Goal: Navigation & Orientation: Find specific page/section

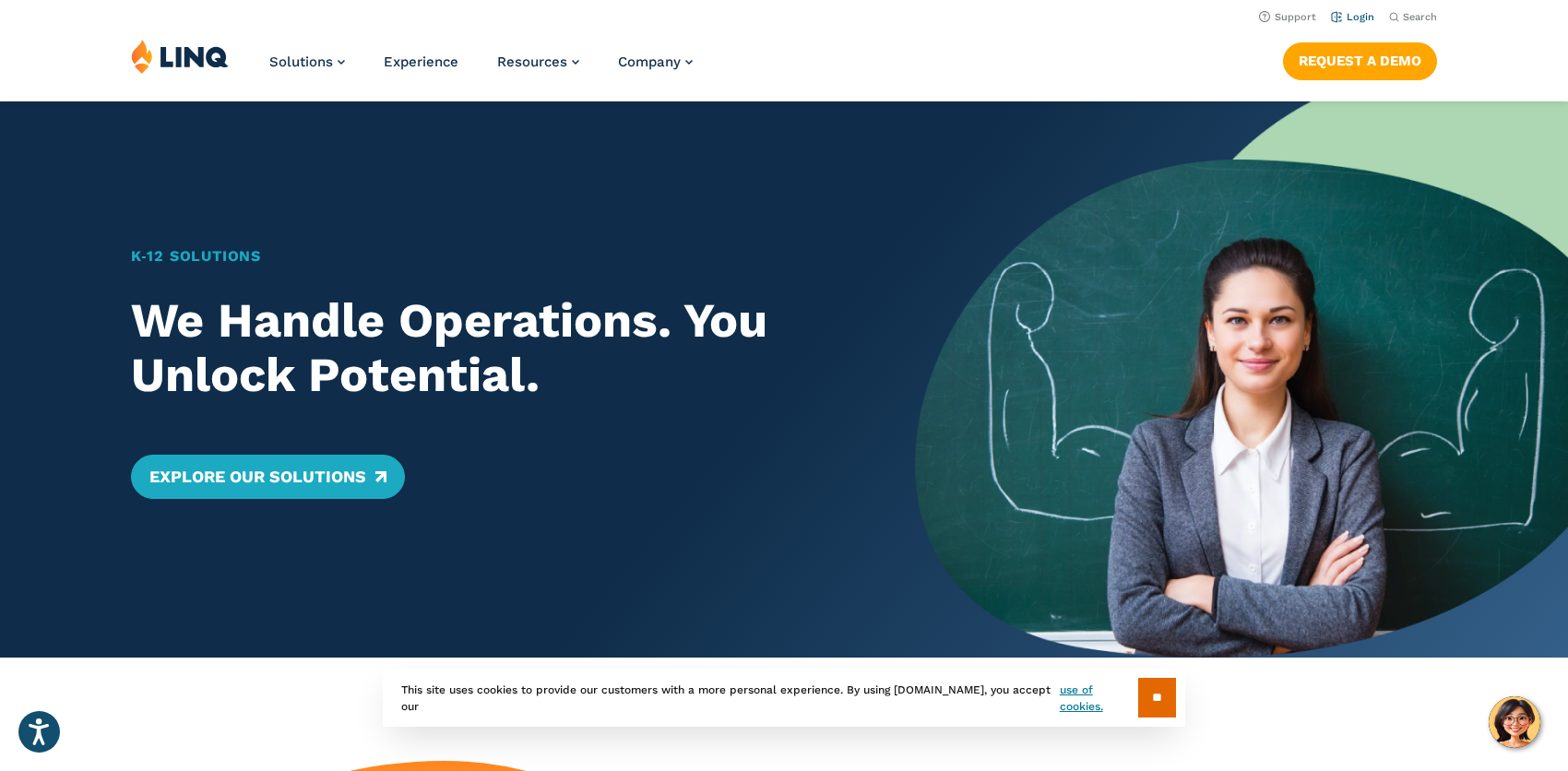
click at [1351, 19] on link "Login" at bounding box center [1352, 17] width 44 height 12
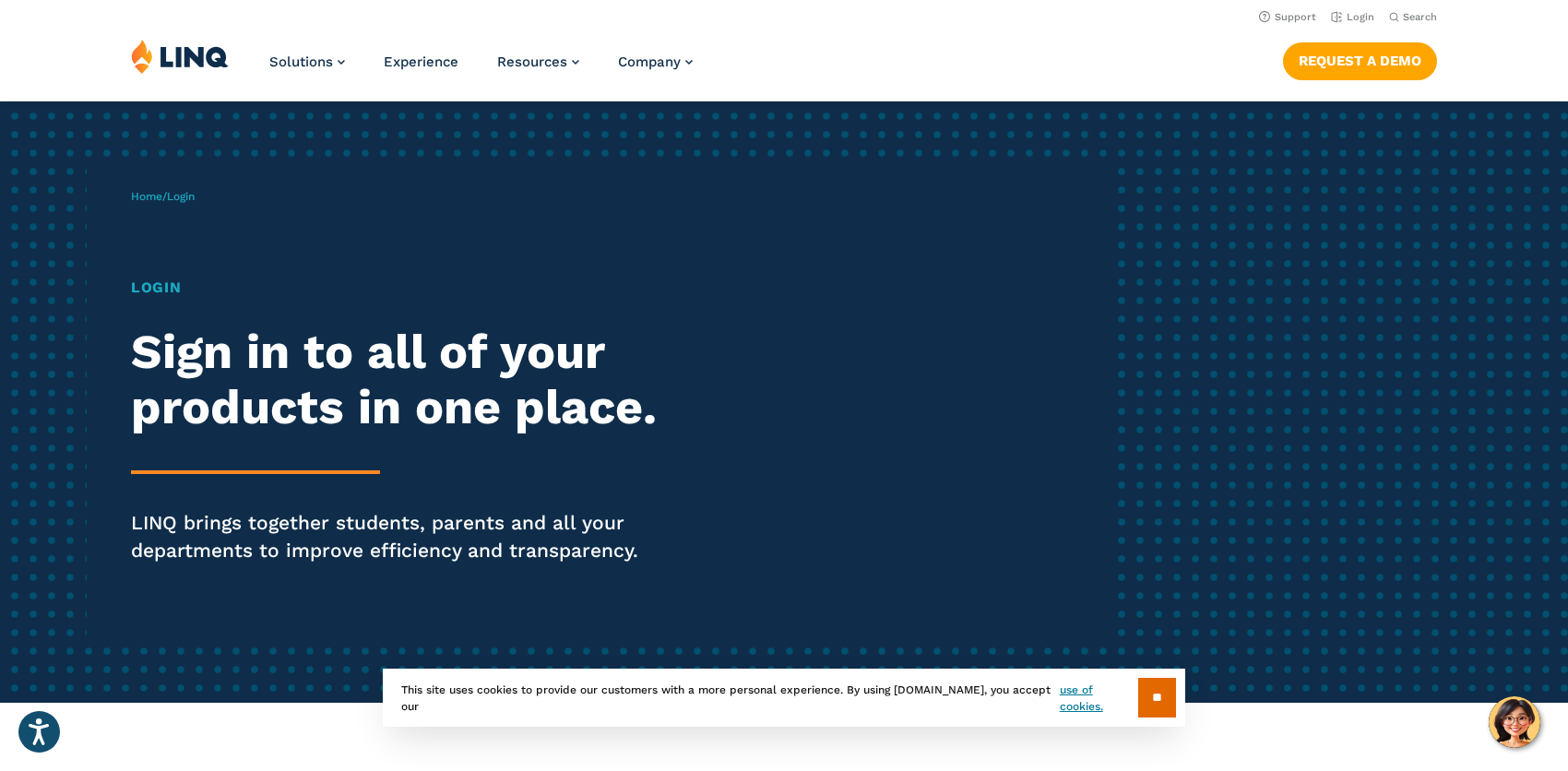
click at [146, 291] on h1 "Login" at bounding box center [433, 287] width 604 height 22
click at [1350, 17] on link "Login" at bounding box center [1352, 17] width 44 height 12
click at [160, 284] on h1 "Login" at bounding box center [433, 287] width 604 height 22
click at [159, 345] on h2 "Sign in to all of your products in one place." at bounding box center [433, 380] width 604 height 111
click at [229, 449] on div "Login Sign in to all of your products in one place. LINQ brings together studen…" at bounding box center [433, 446] width 604 height 339
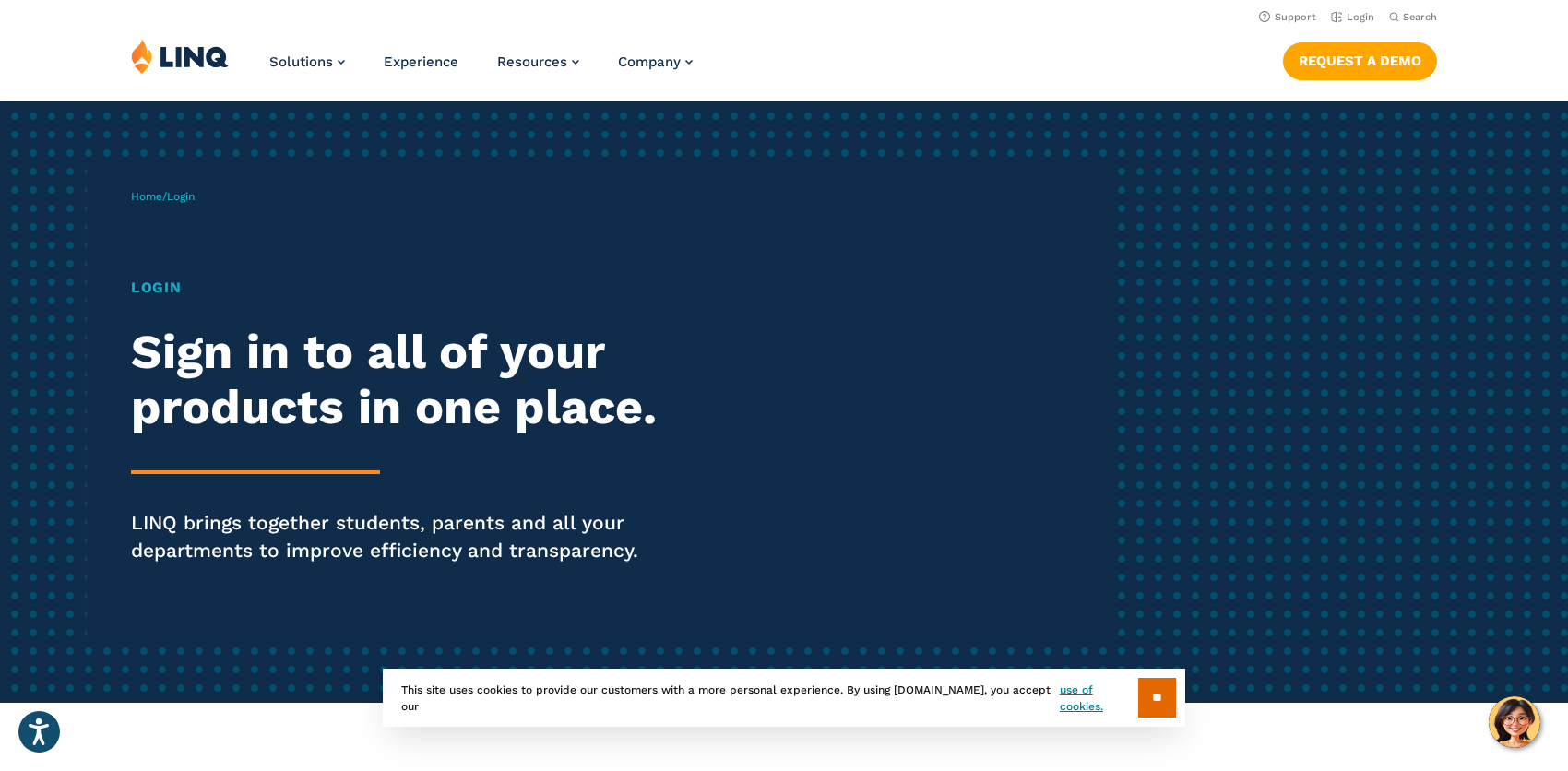
drag, startPoint x: 257, startPoint y: 460, endPoint x: 297, endPoint y: 448, distance: 41.8
click at [268, 461] on div "Login Sign in to all of your products in one place. LINQ brings together studen…" at bounding box center [433, 446] width 604 height 339
click at [461, 393] on h2 "Sign in to all of your products in one place." at bounding box center [433, 380] width 604 height 111
click at [191, 65] on img at bounding box center [180, 56] width 98 height 35
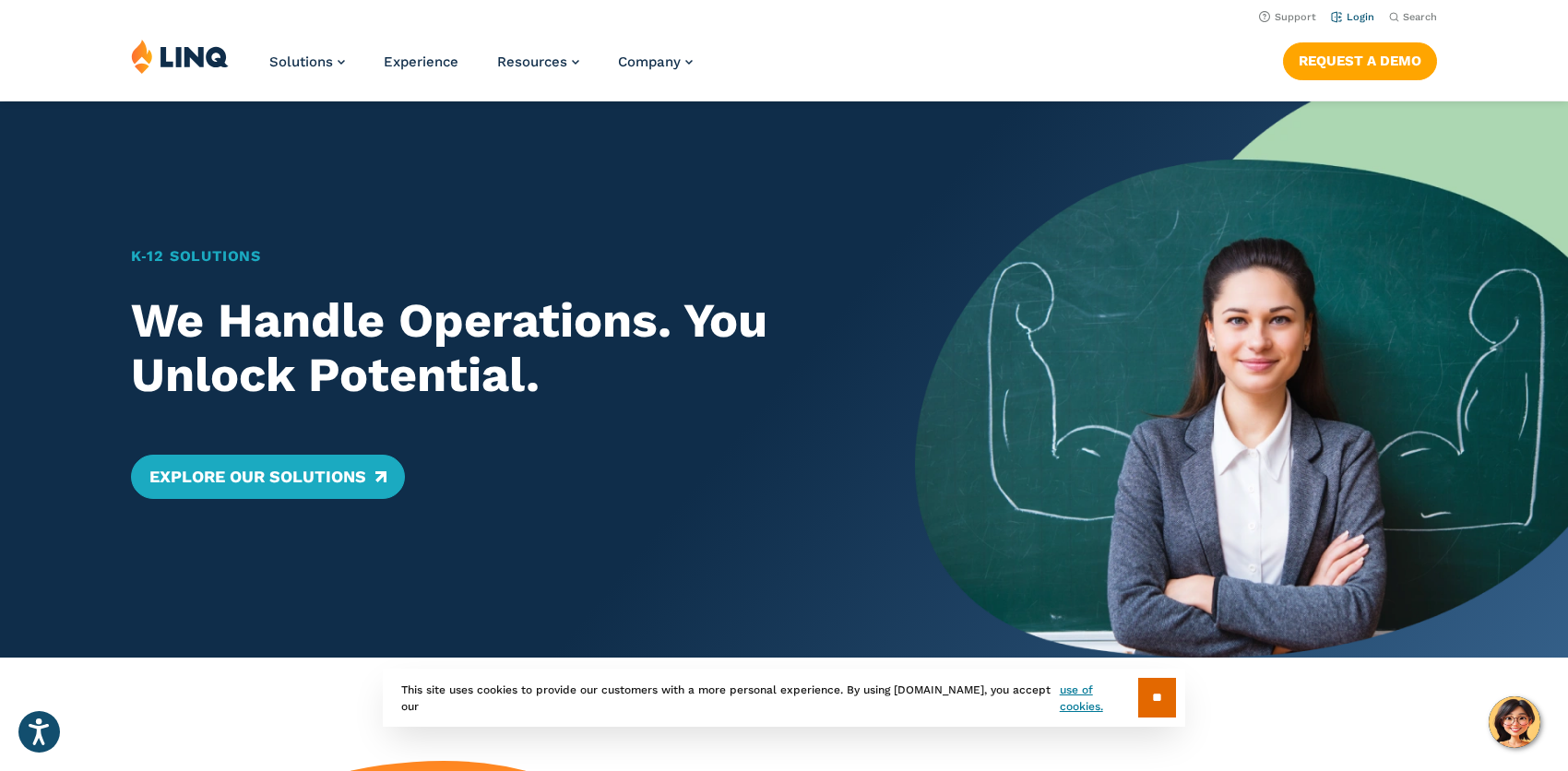
click at [1351, 13] on link "Login" at bounding box center [1352, 17] width 44 height 12
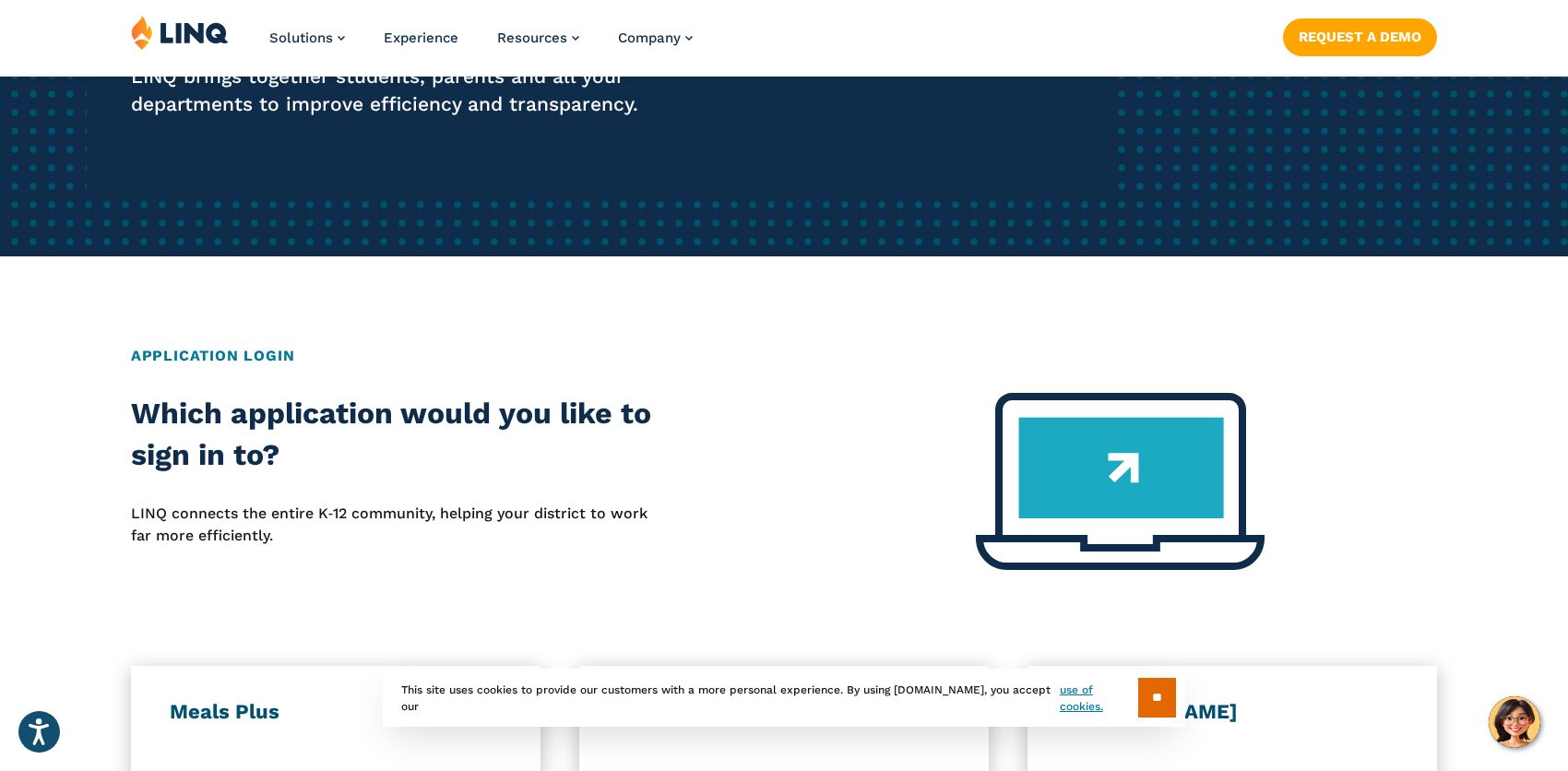
scroll to position [737, 0]
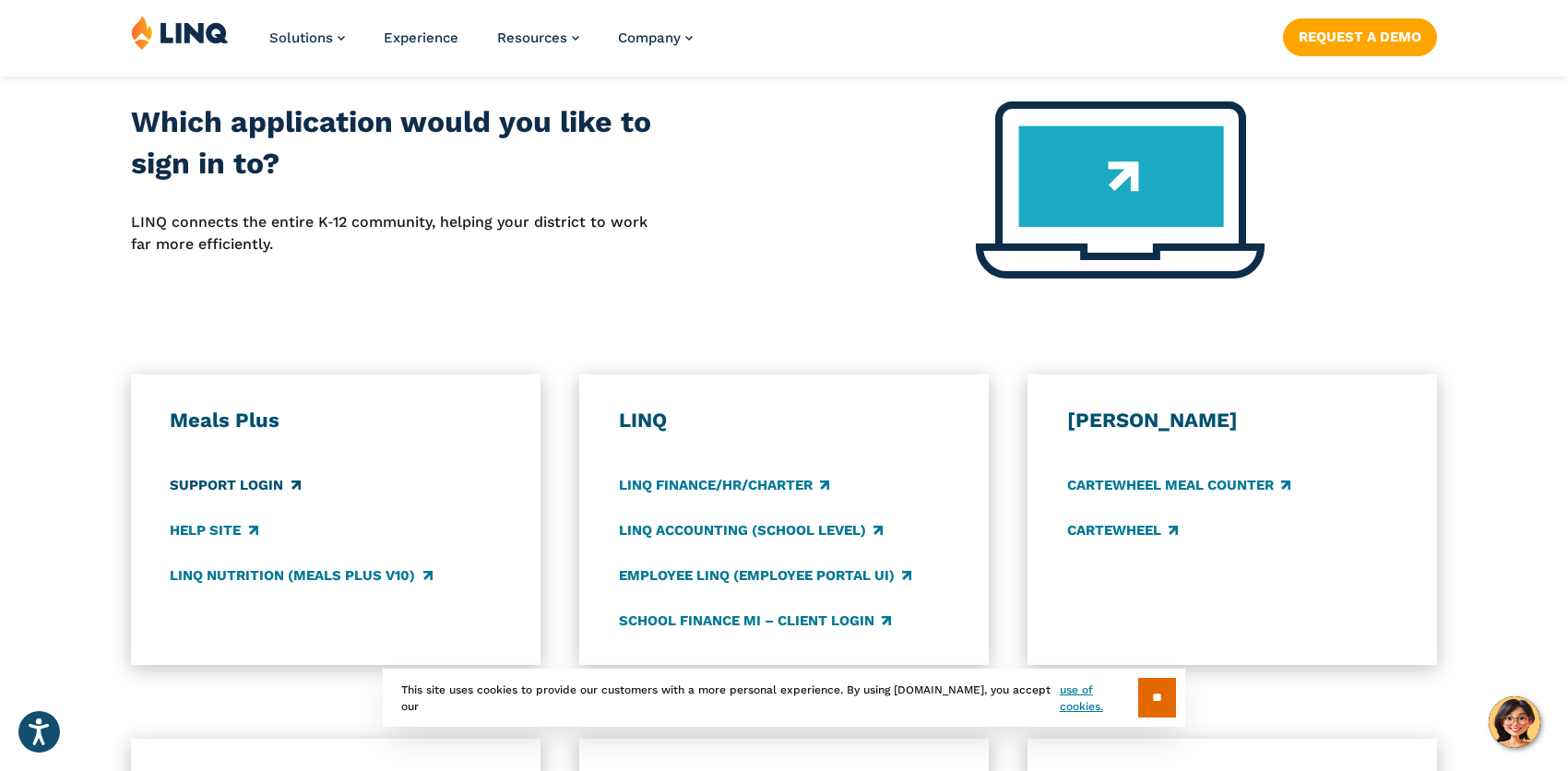
click at [231, 485] on link "Support Login" at bounding box center [235, 485] width 130 height 20
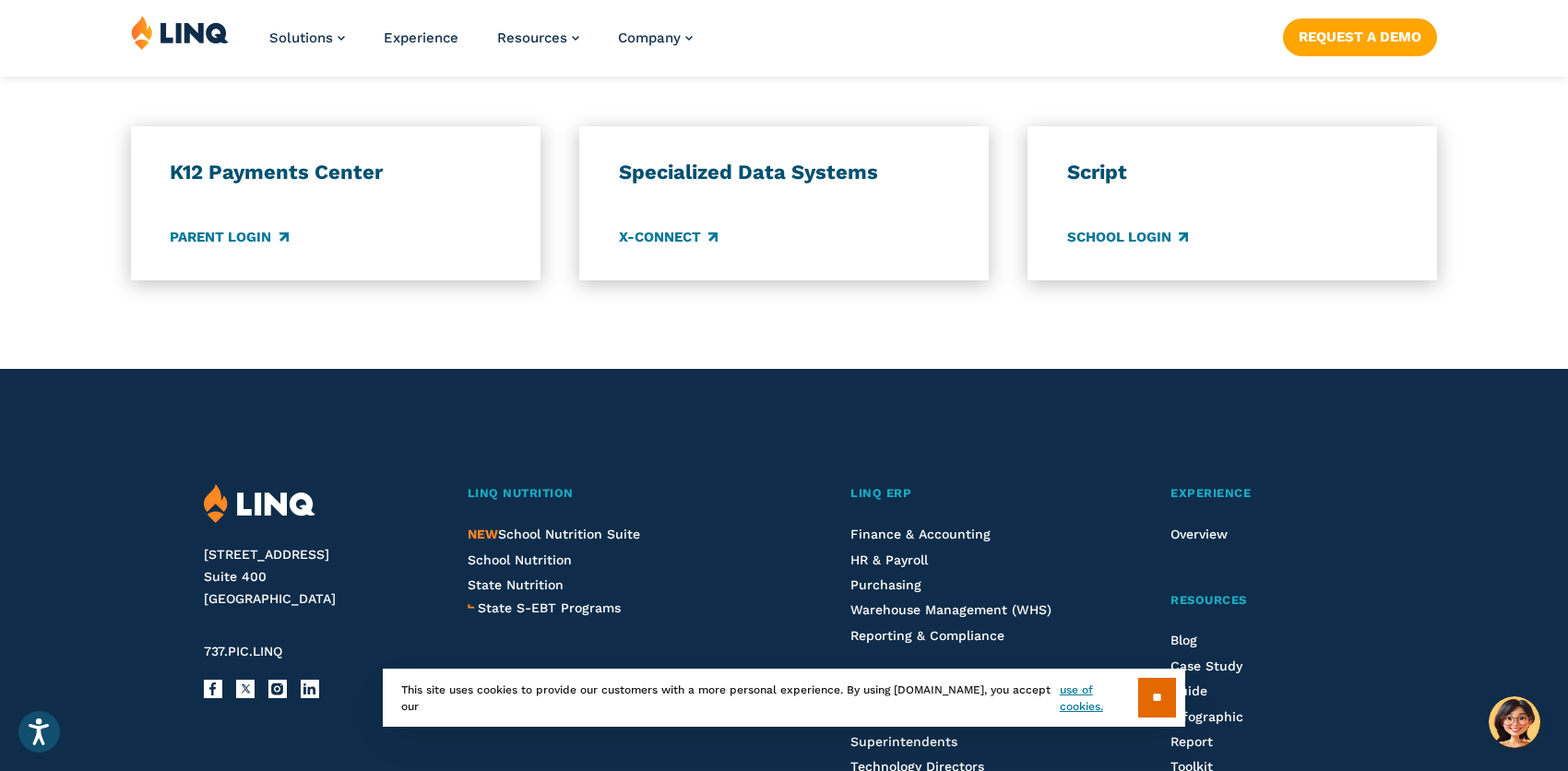
scroll to position [1655, 0]
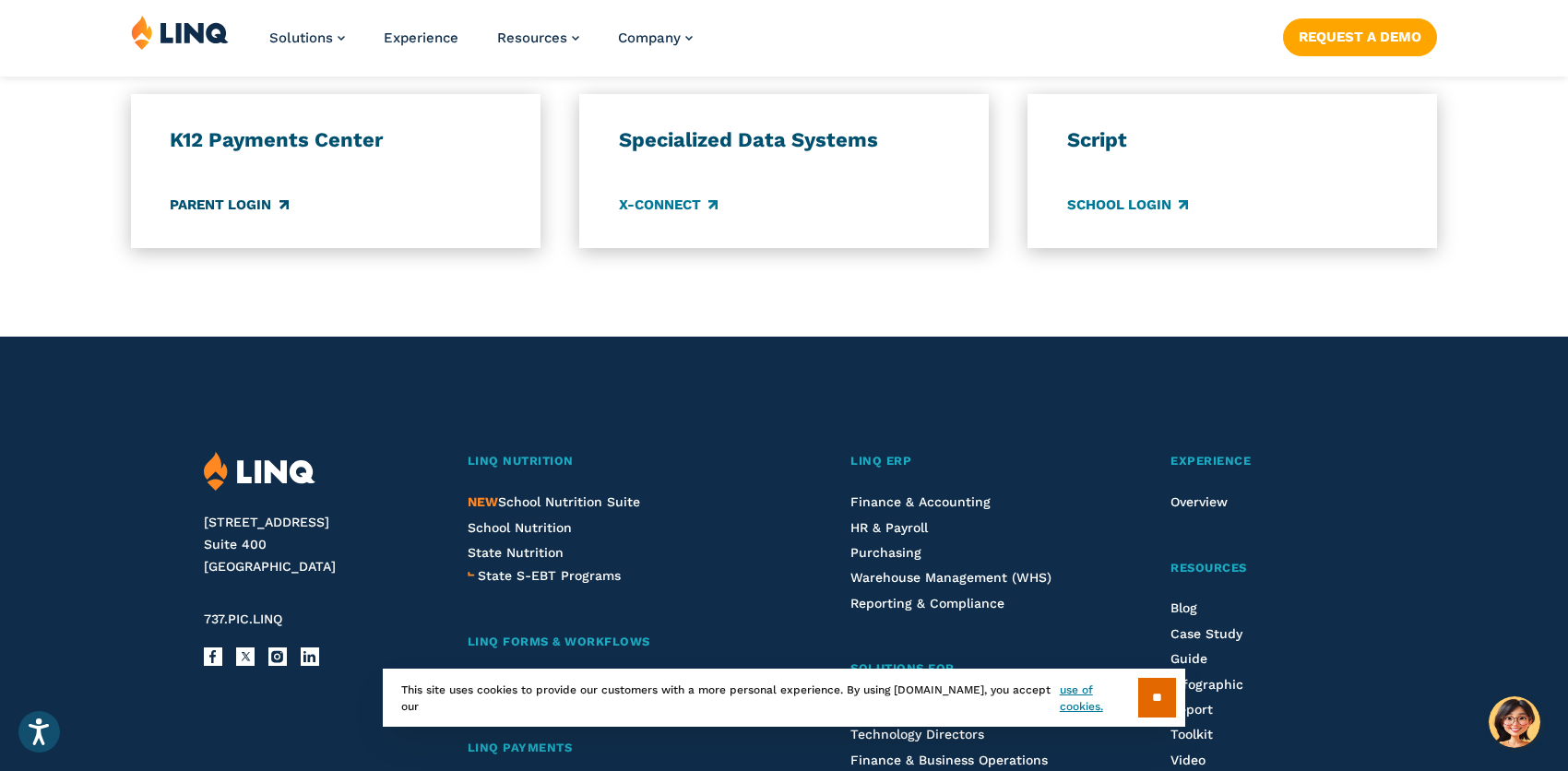
click at [230, 194] on link "Parent Login" at bounding box center [229, 204] width 119 height 20
